Goal: Task Accomplishment & Management: Manage account settings

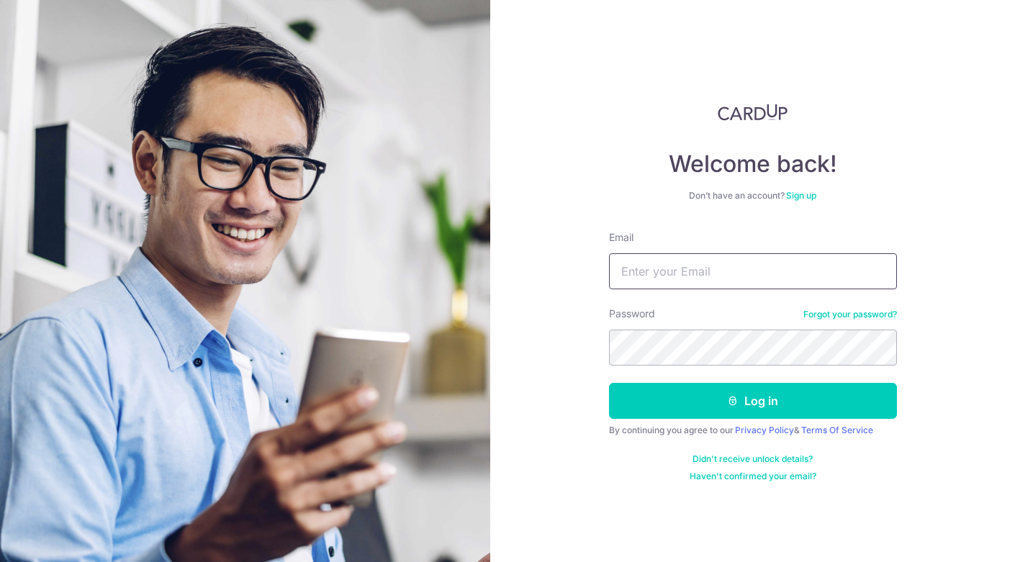
type input "[EMAIL_ADDRESS][DOMAIN_NAME]"
drag, startPoint x: 0, startPoint y: 0, endPoint x: 662, endPoint y: 42, distance: 663.3
click at [662, 42] on div "Welcome back! Don’t have an account? Sign up Email [EMAIL_ADDRESS][DOMAIN_NAME]…" at bounding box center [752, 281] width 525 height 562
